Goal: Task Accomplishment & Management: Manage account settings

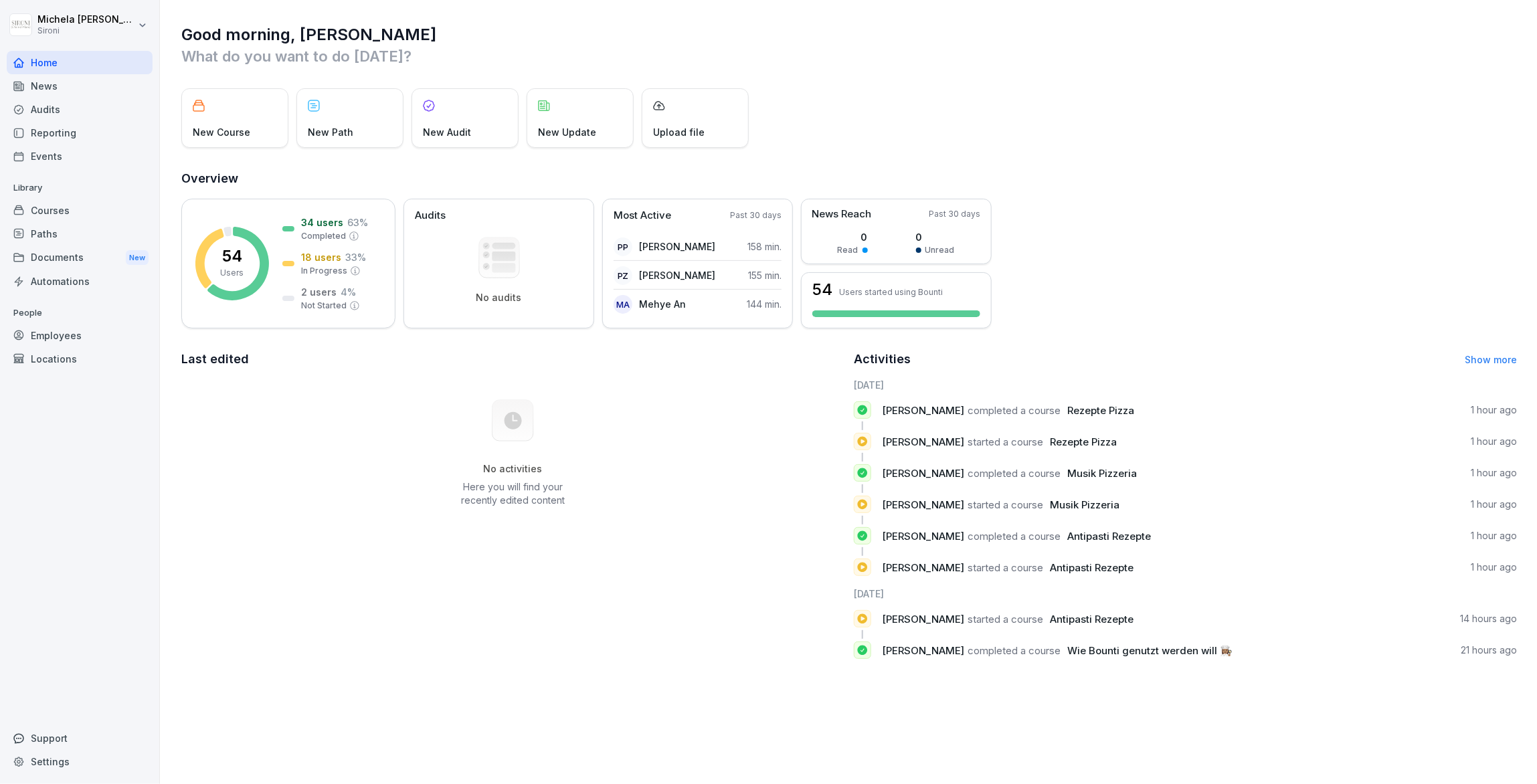
click at [68, 206] on div "Courses" at bounding box center [79, 210] width 146 height 23
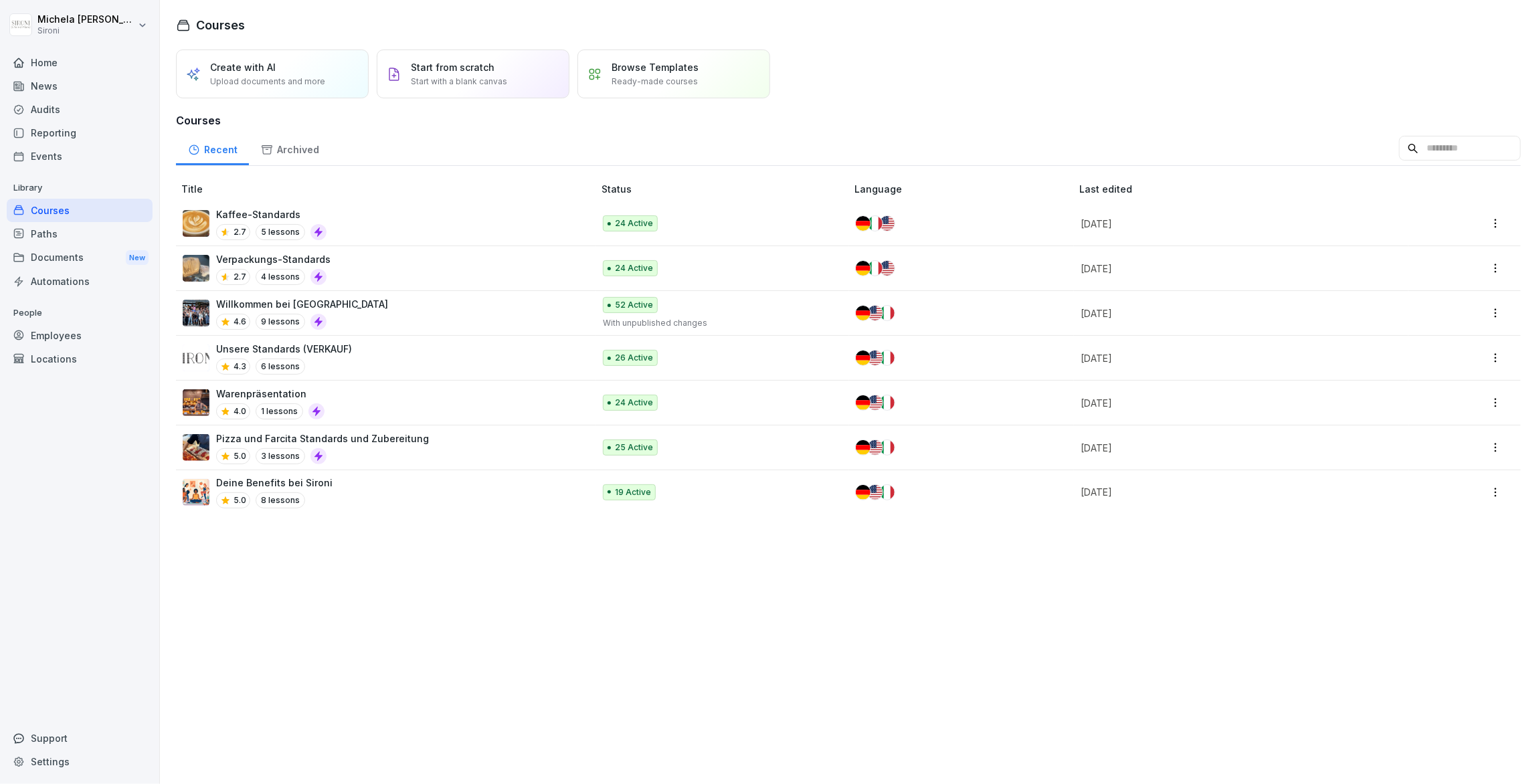
click at [85, 231] on div "Paths" at bounding box center [79, 234] width 146 height 23
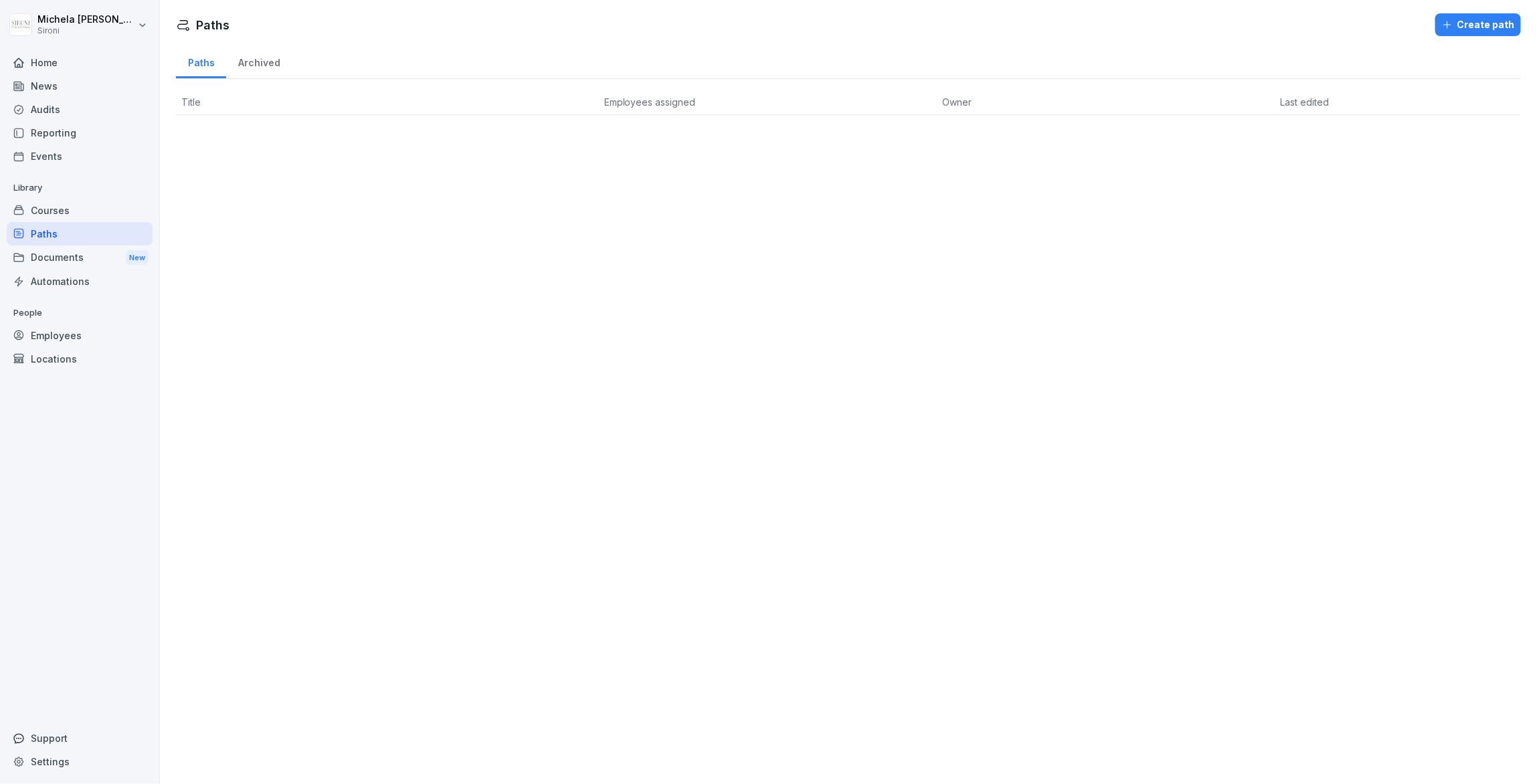
click at [76, 203] on div "Courses" at bounding box center [79, 210] width 146 height 23
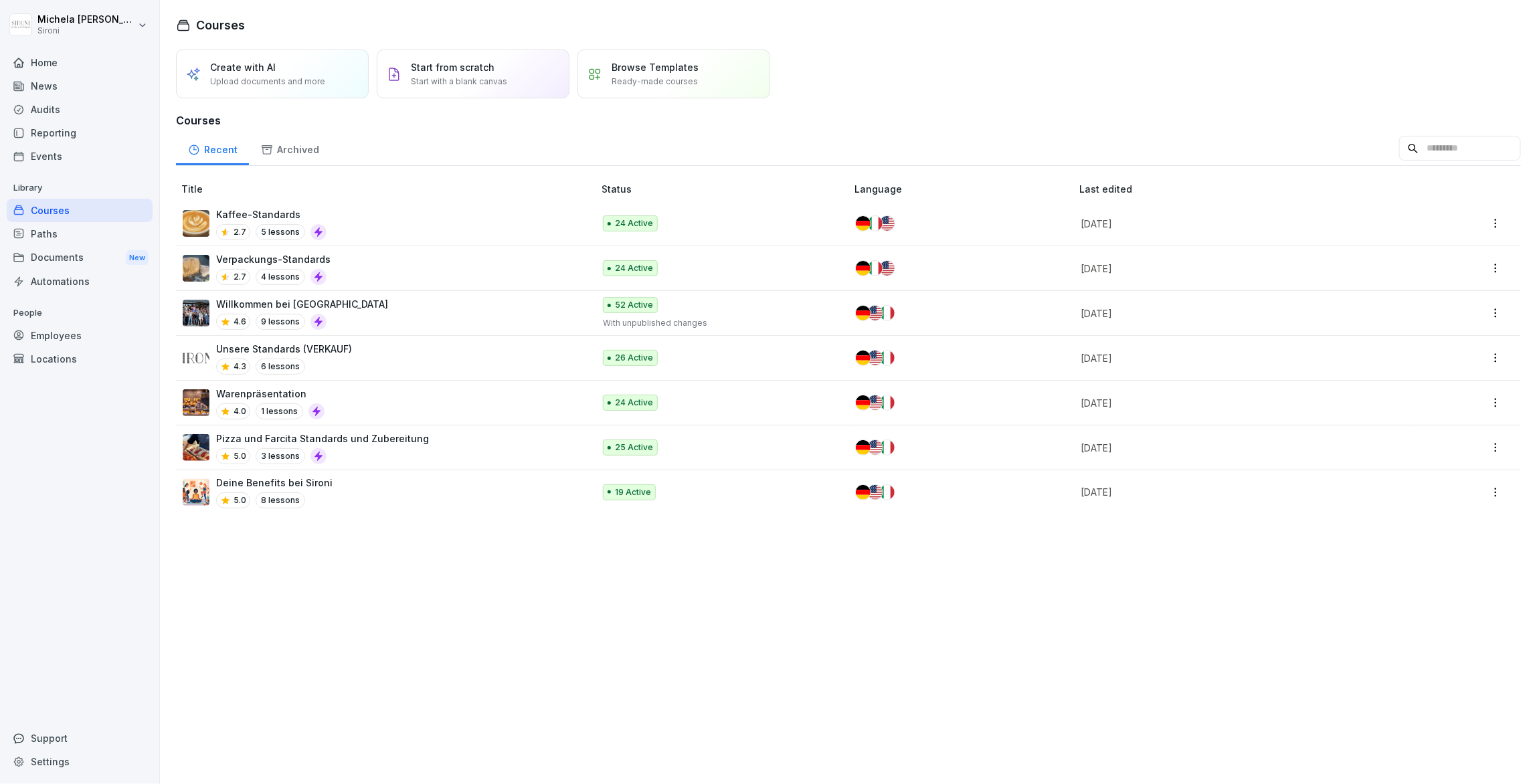
click at [362, 353] on div "Unsere Standards (VERKAUF) 4.3 6 lessons" at bounding box center [381, 358] width 397 height 33
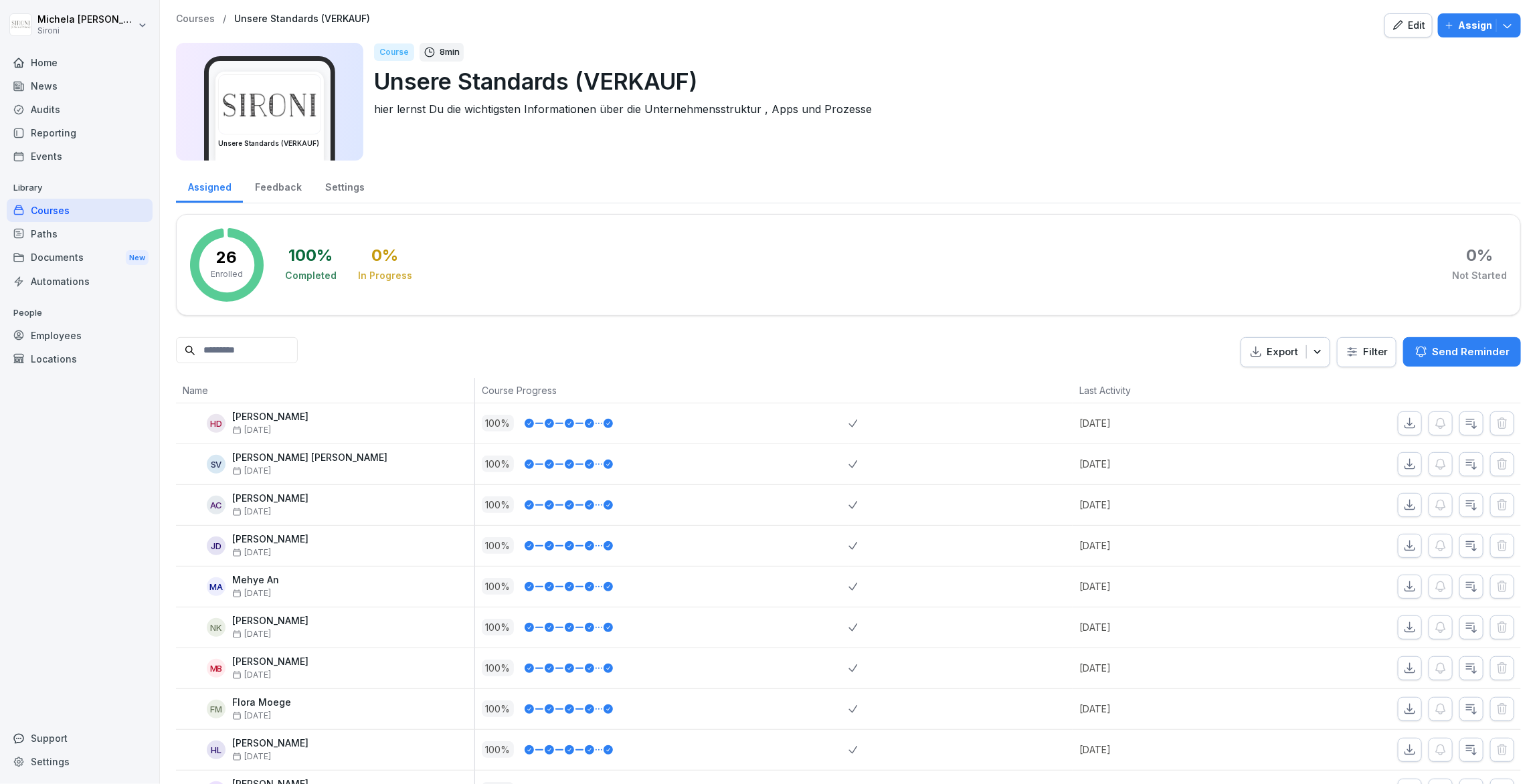
click at [201, 18] on p "Courses" at bounding box center [195, 19] width 39 height 11
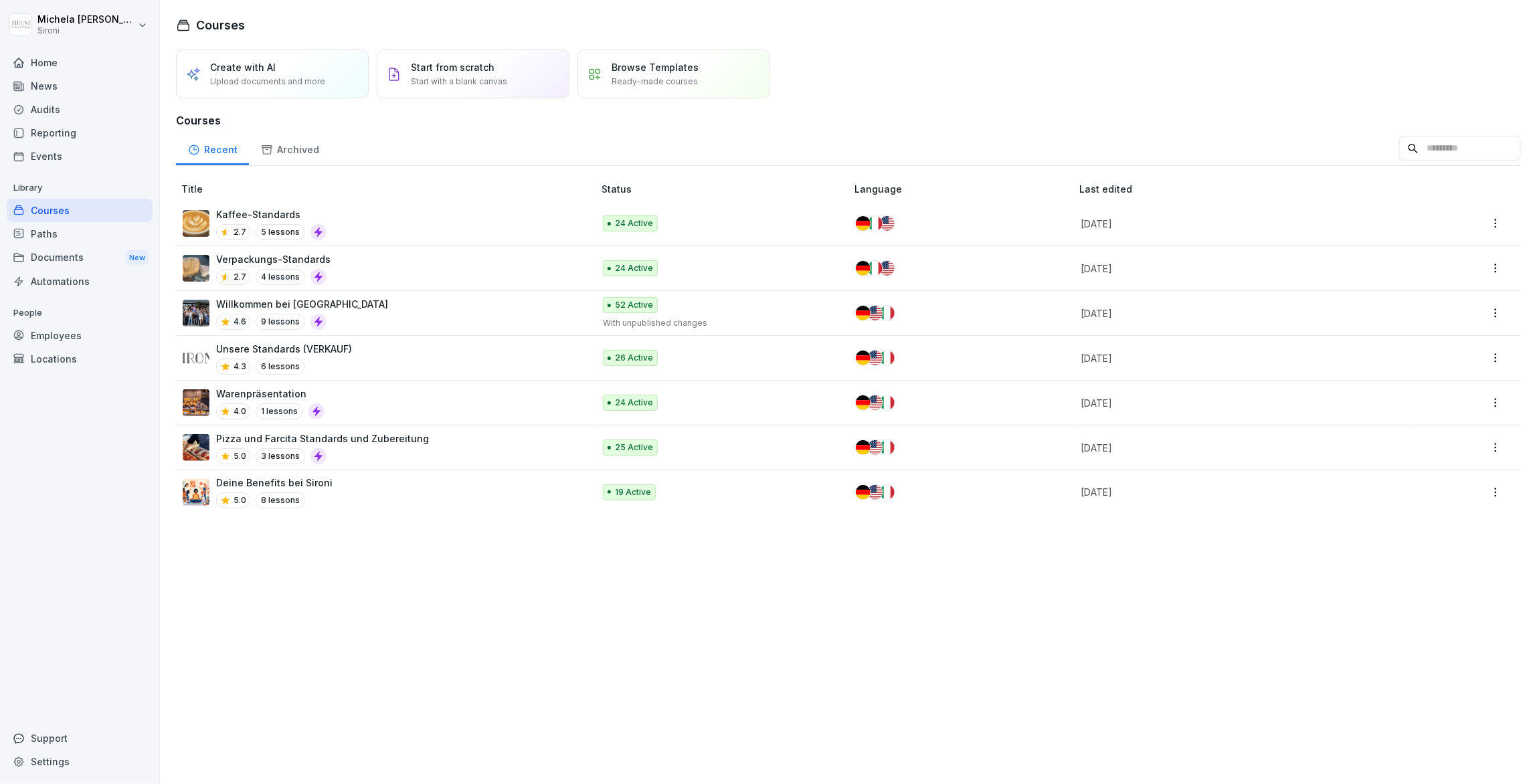
click at [396, 220] on div "Kaffee-Standards 2.7 5 lessons" at bounding box center [381, 224] width 397 height 33
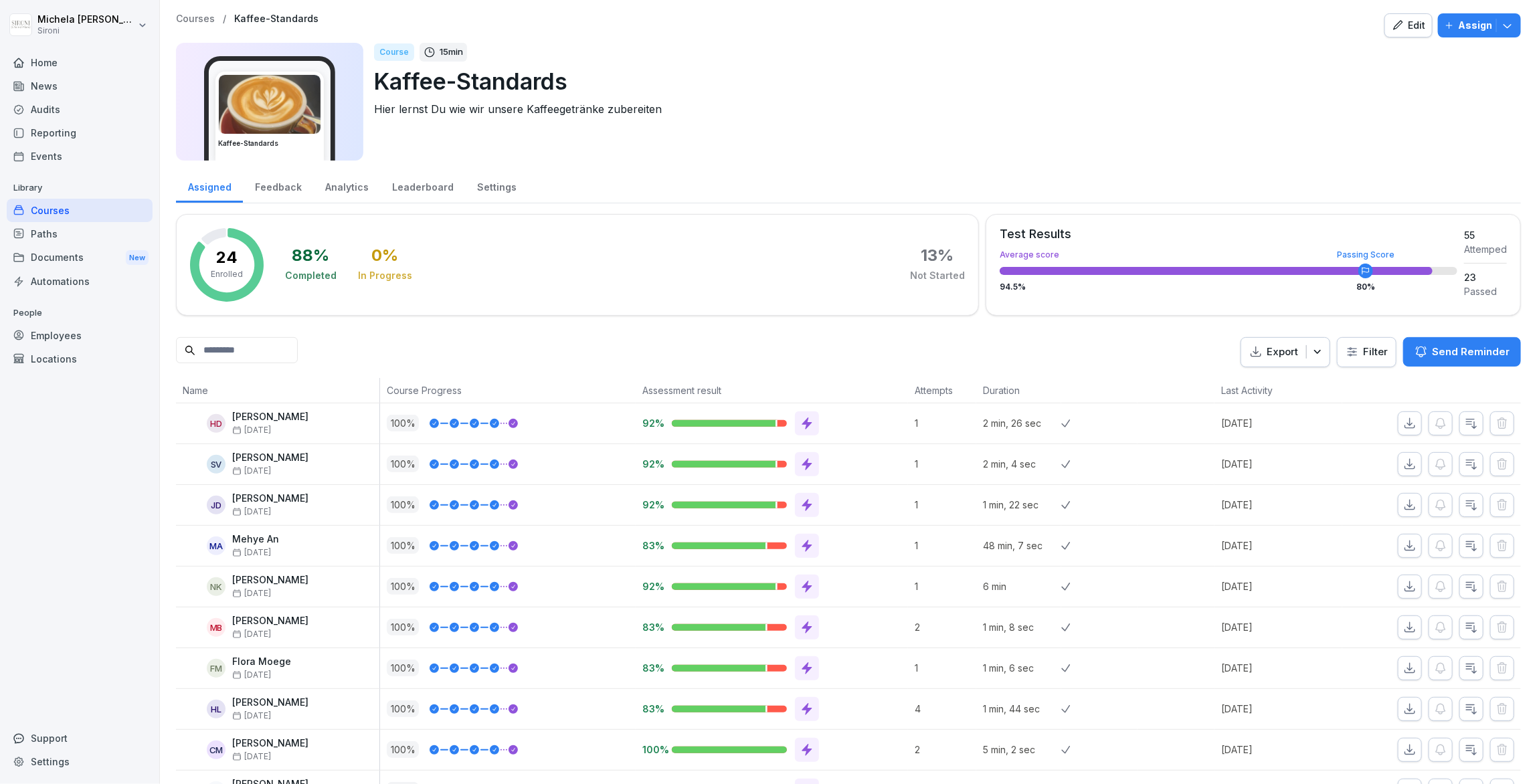
click at [1409, 19] on div "Edit" at bounding box center [1408, 25] width 33 height 15
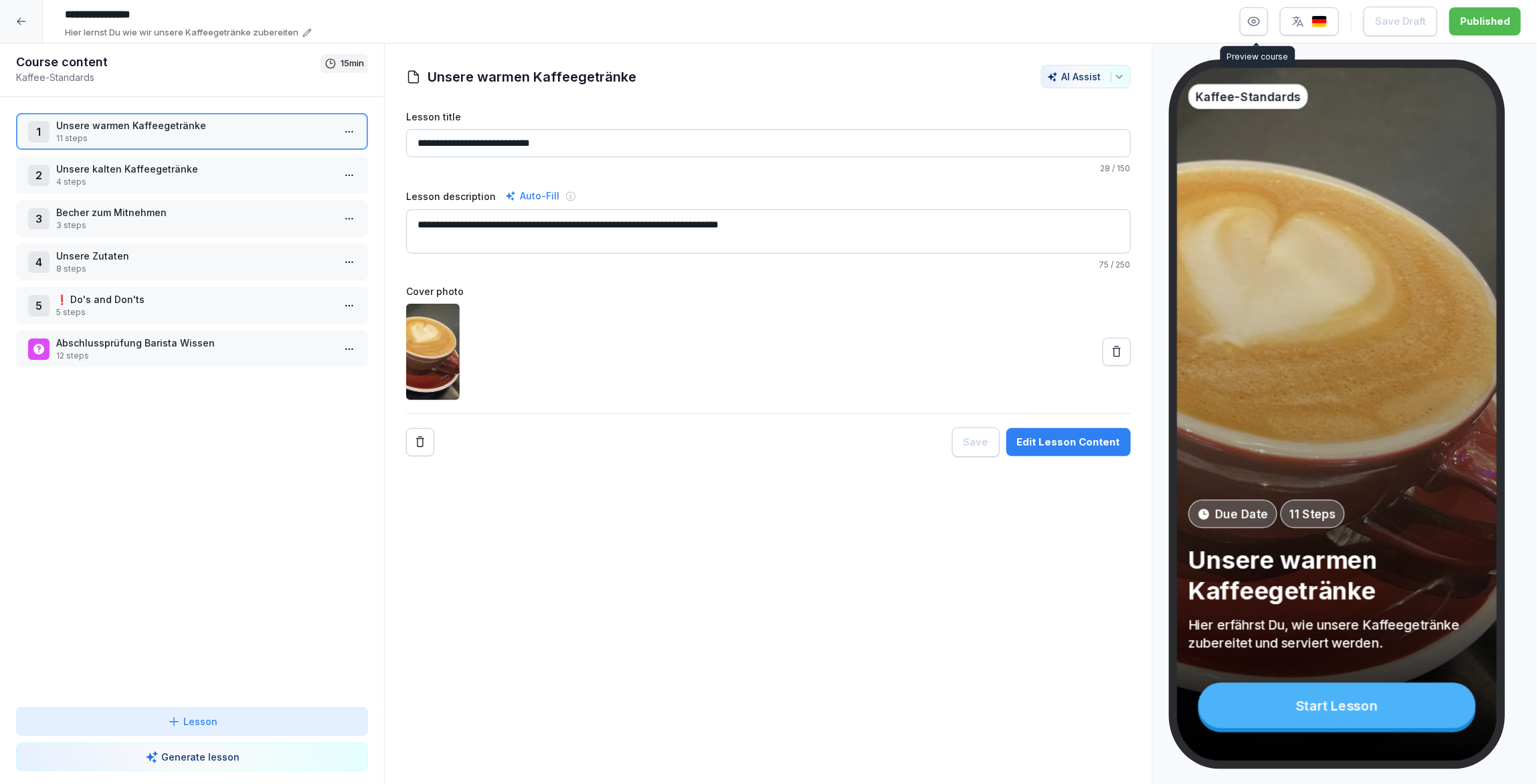
click at [1253, 24] on icon "button" at bounding box center [1254, 21] width 13 height 13
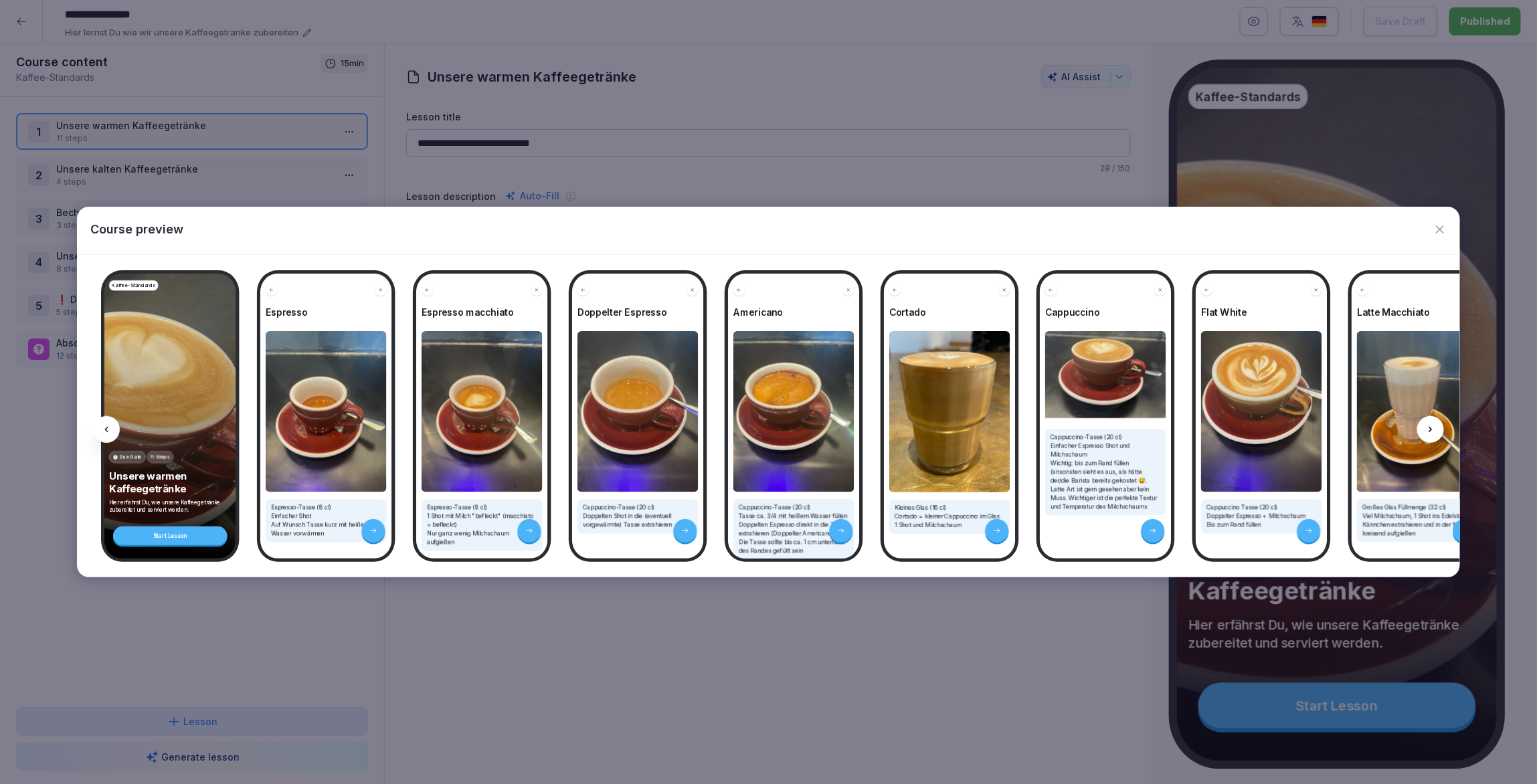
click at [1444, 219] on div "Course preview" at bounding box center [768, 230] width 1383 height 47
click at [1441, 227] on icon "button" at bounding box center [1439, 229] width 8 height 8
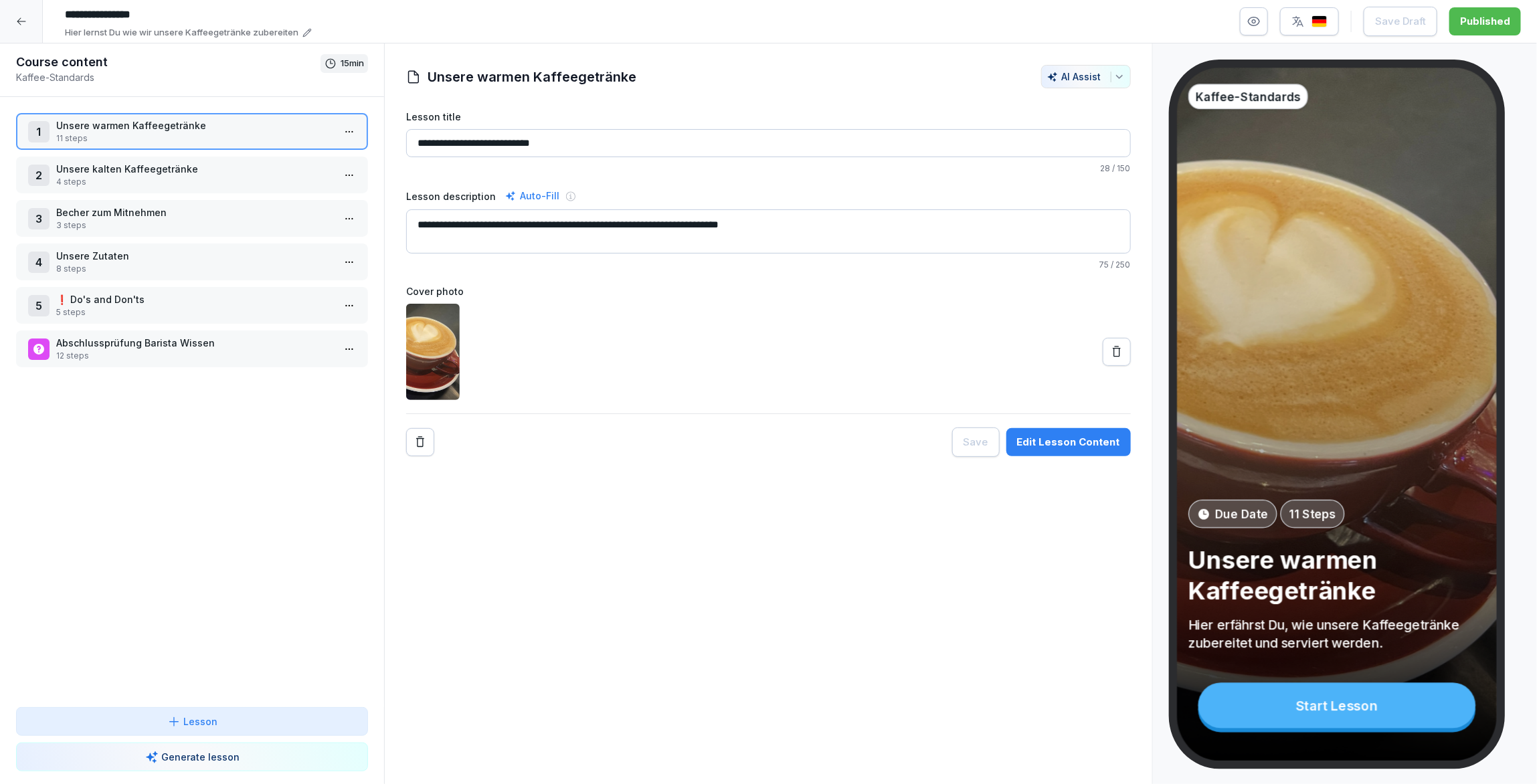
click at [20, 18] on icon at bounding box center [21, 21] width 11 height 11
